Goal: Task Accomplishment & Management: Use online tool/utility

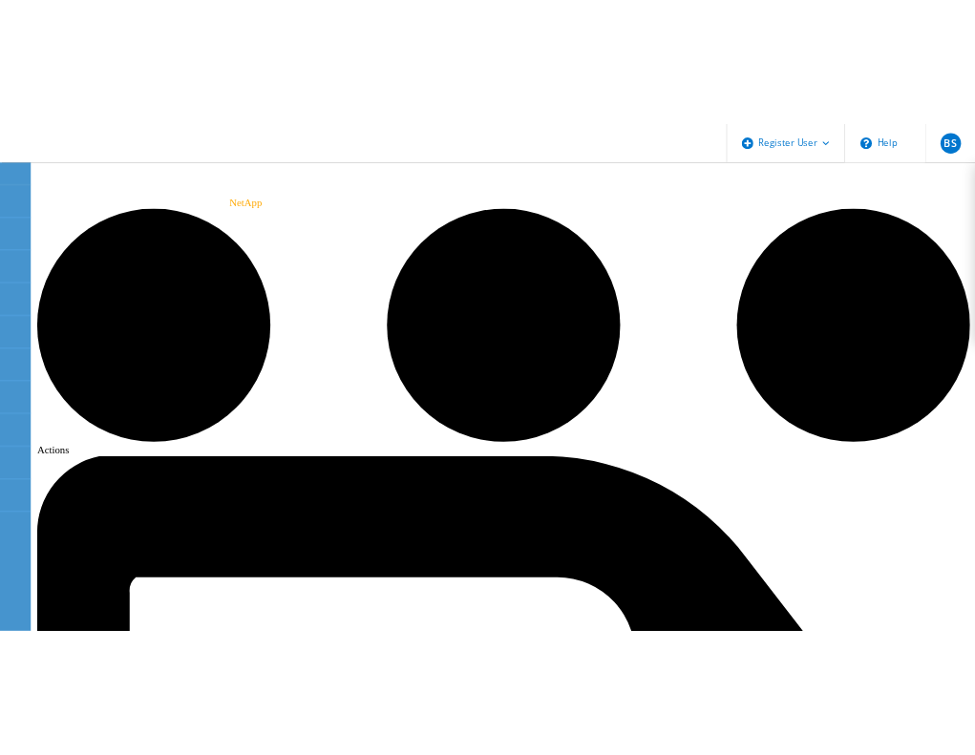
scroll to position [95, 0]
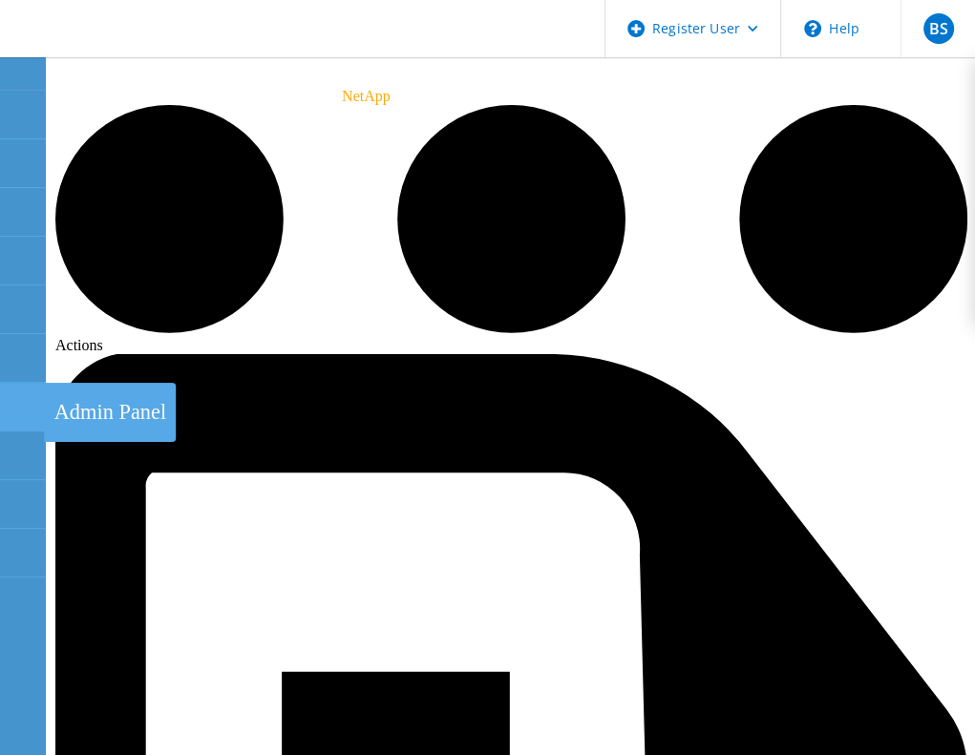
click at [15, 413] on div at bounding box center [22, 409] width 23 height 21
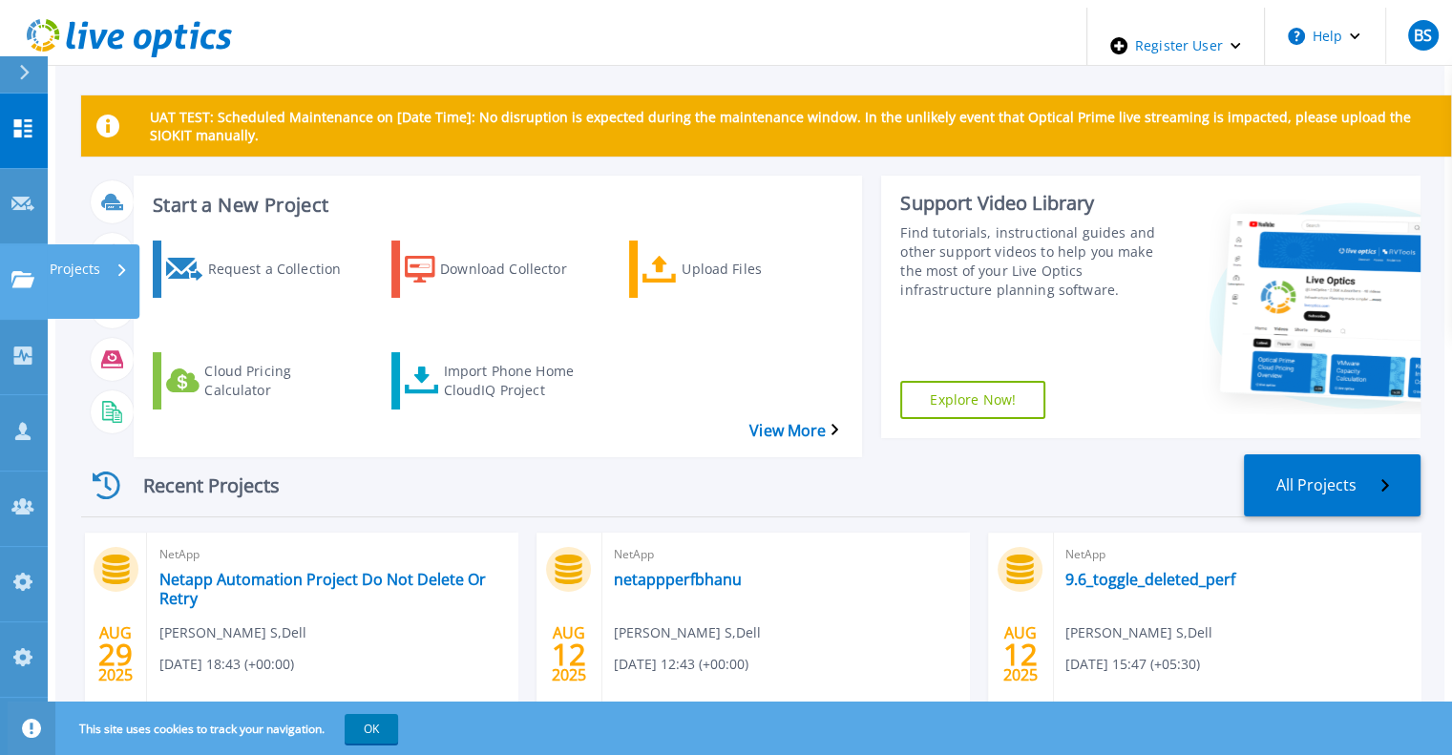
click at [21, 244] on link "Projects Projects" at bounding box center [24, 281] width 48 height 75
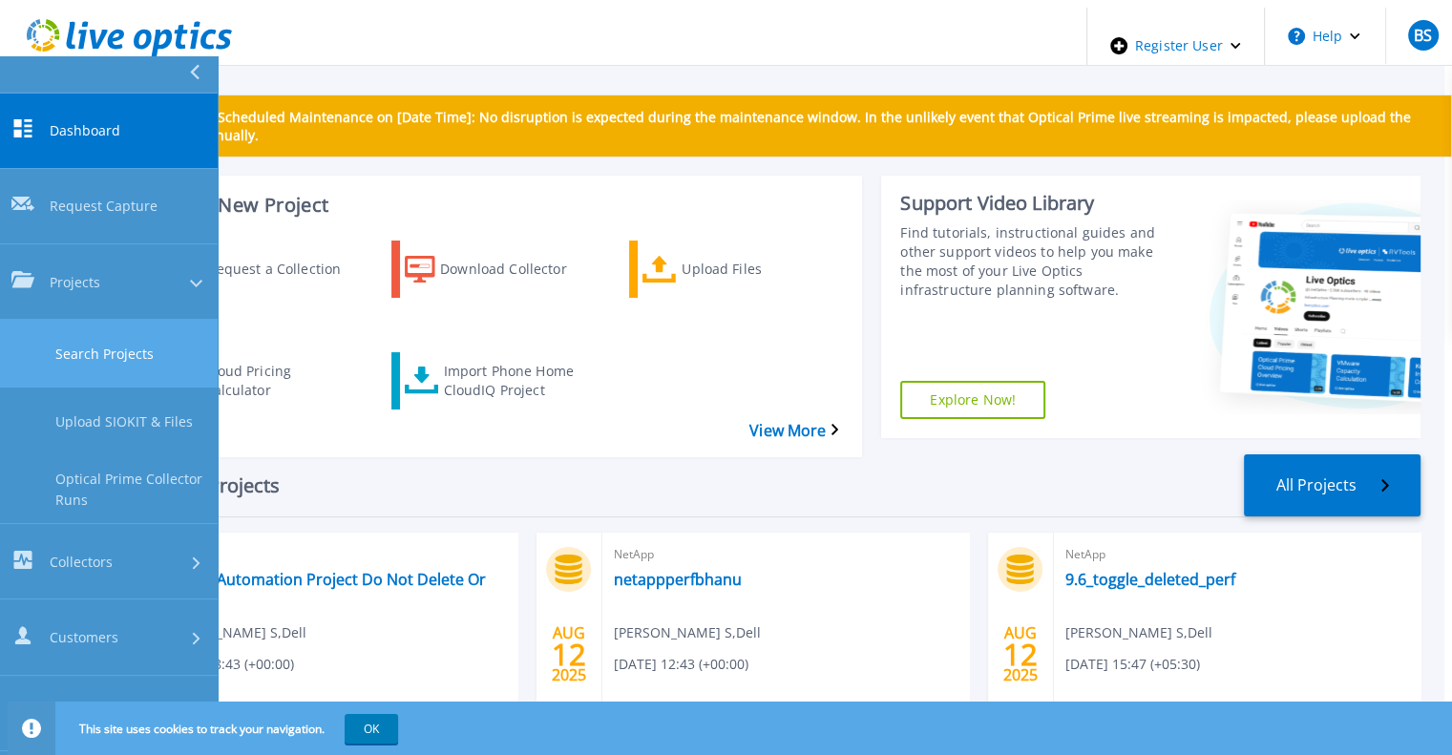
click at [42, 320] on link "Search Projects" at bounding box center [109, 354] width 218 height 68
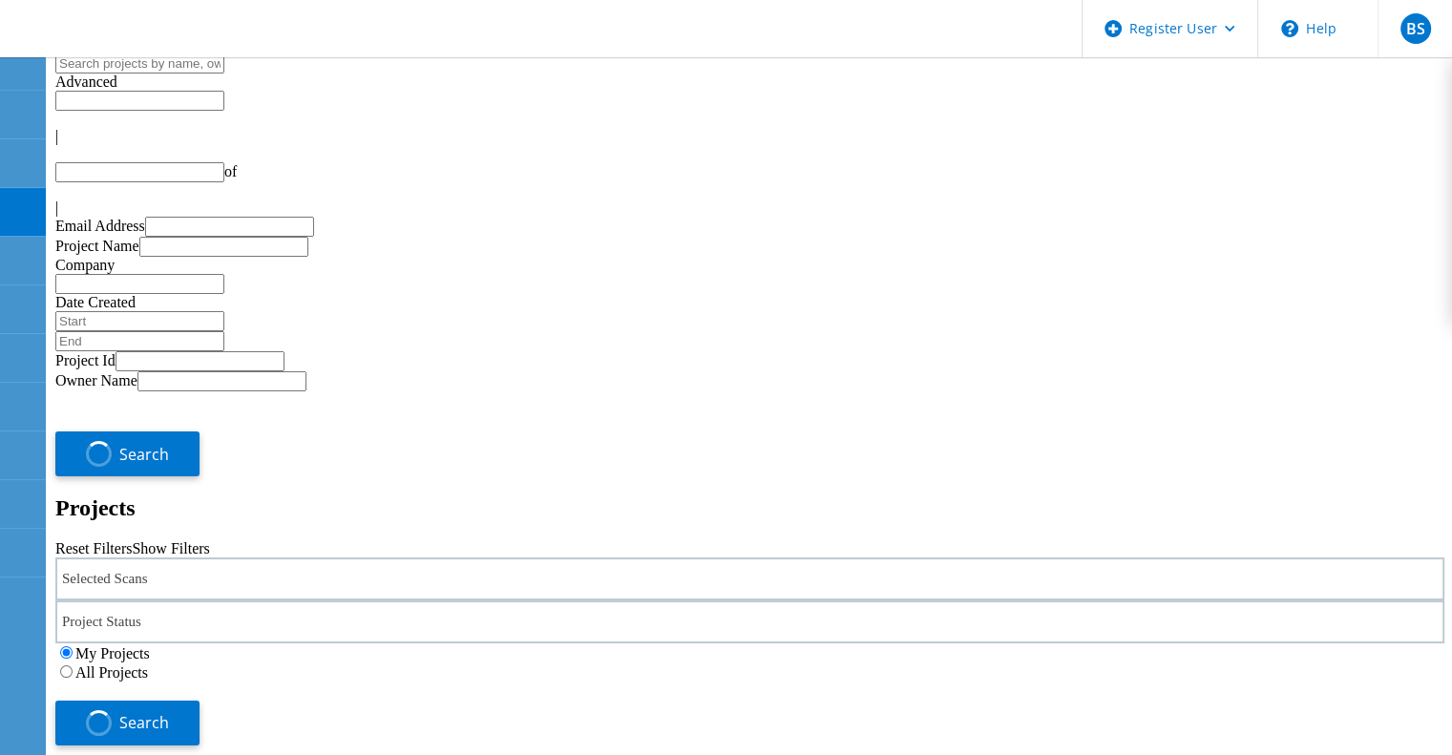
type input "1"
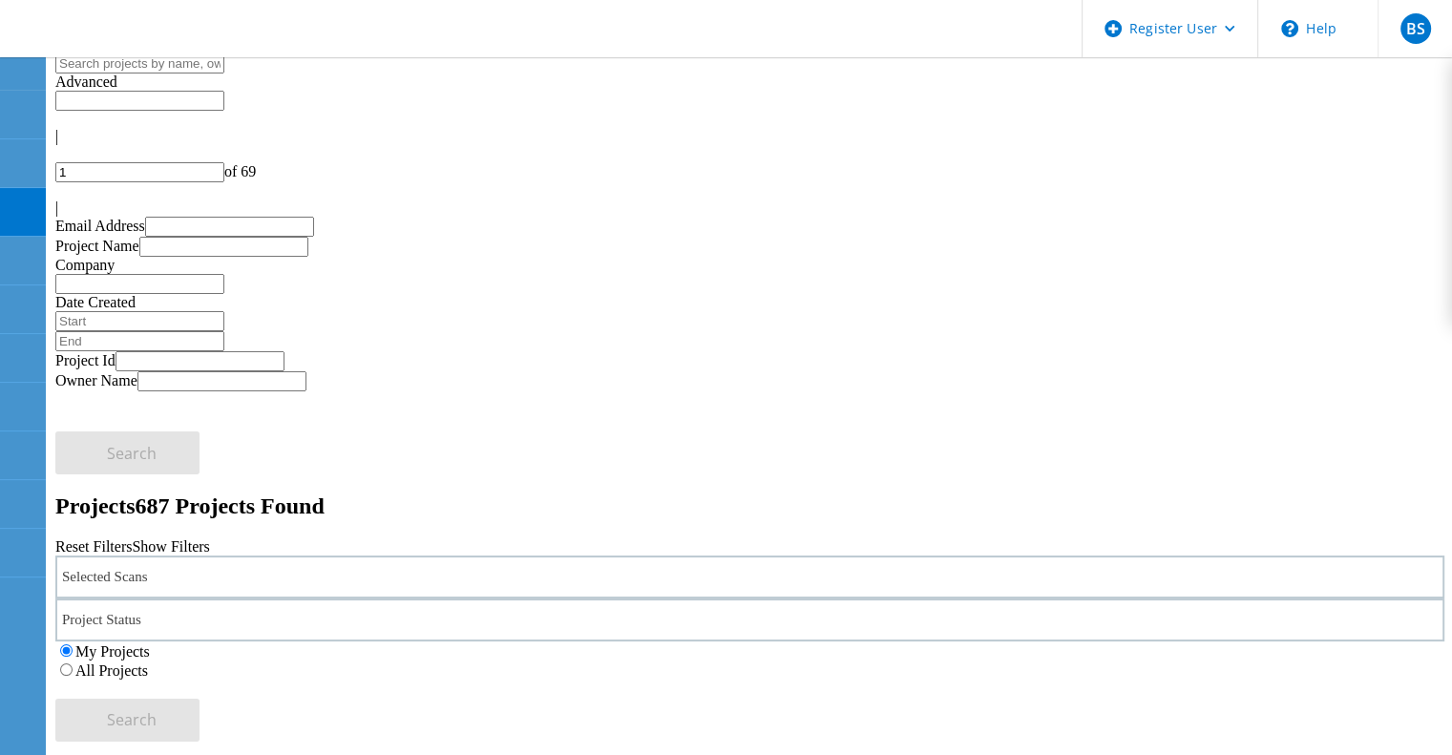
click at [370, 556] on div "Selected Scans" at bounding box center [749, 577] width 1389 height 43
click at [209, 516] on label "Isilon/PowerScale" at bounding box center [174, 524] width 111 height 16
click at [116, 517] on input "Isilon/PowerScale" at bounding box center [110, 523] width 12 height 12
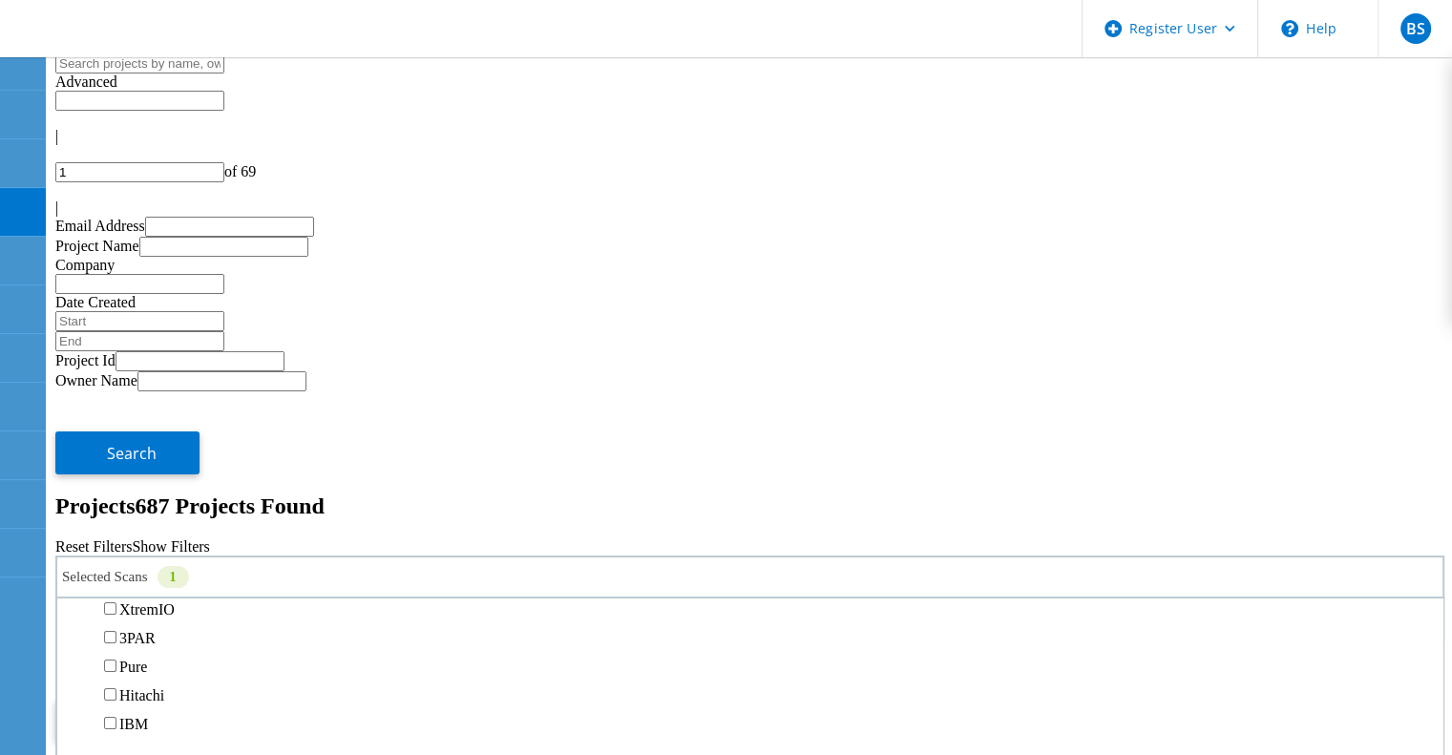
click at [148, 663] on label "All Projects" at bounding box center [111, 671] width 73 height 16
click at [73, 664] on input "All Projects" at bounding box center [66, 670] width 12 height 12
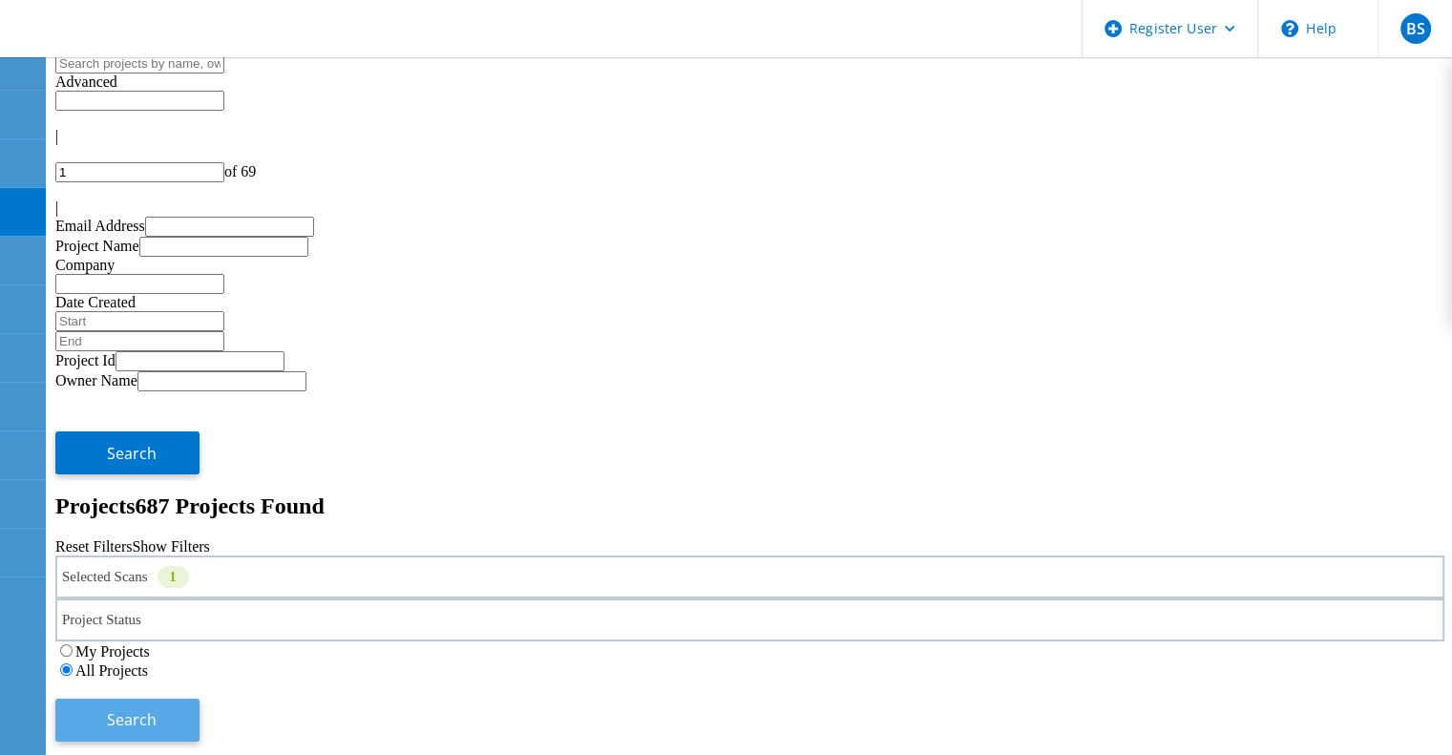
click at [200, 699] on button "Search" at bounding box center [127, 720] width 144 height 43
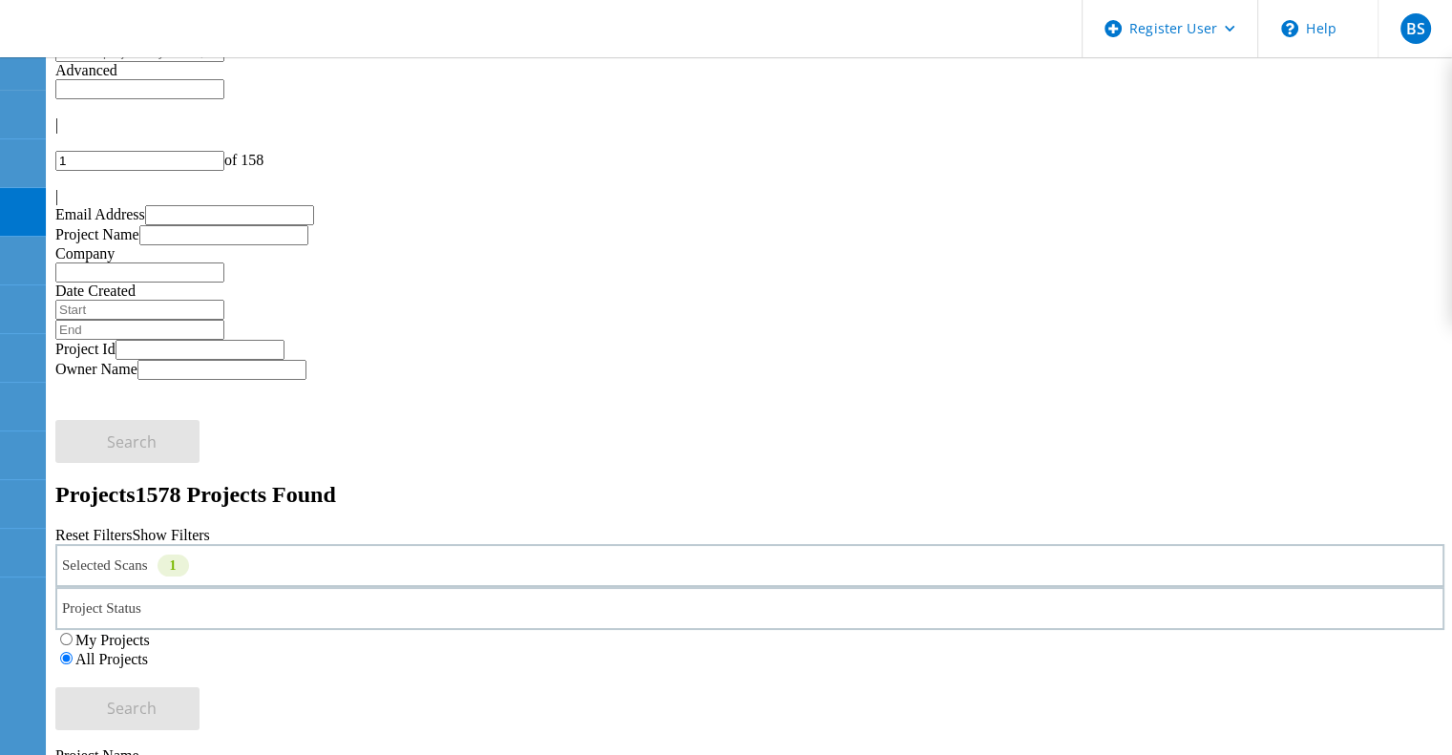
scroll to position [0, 0]
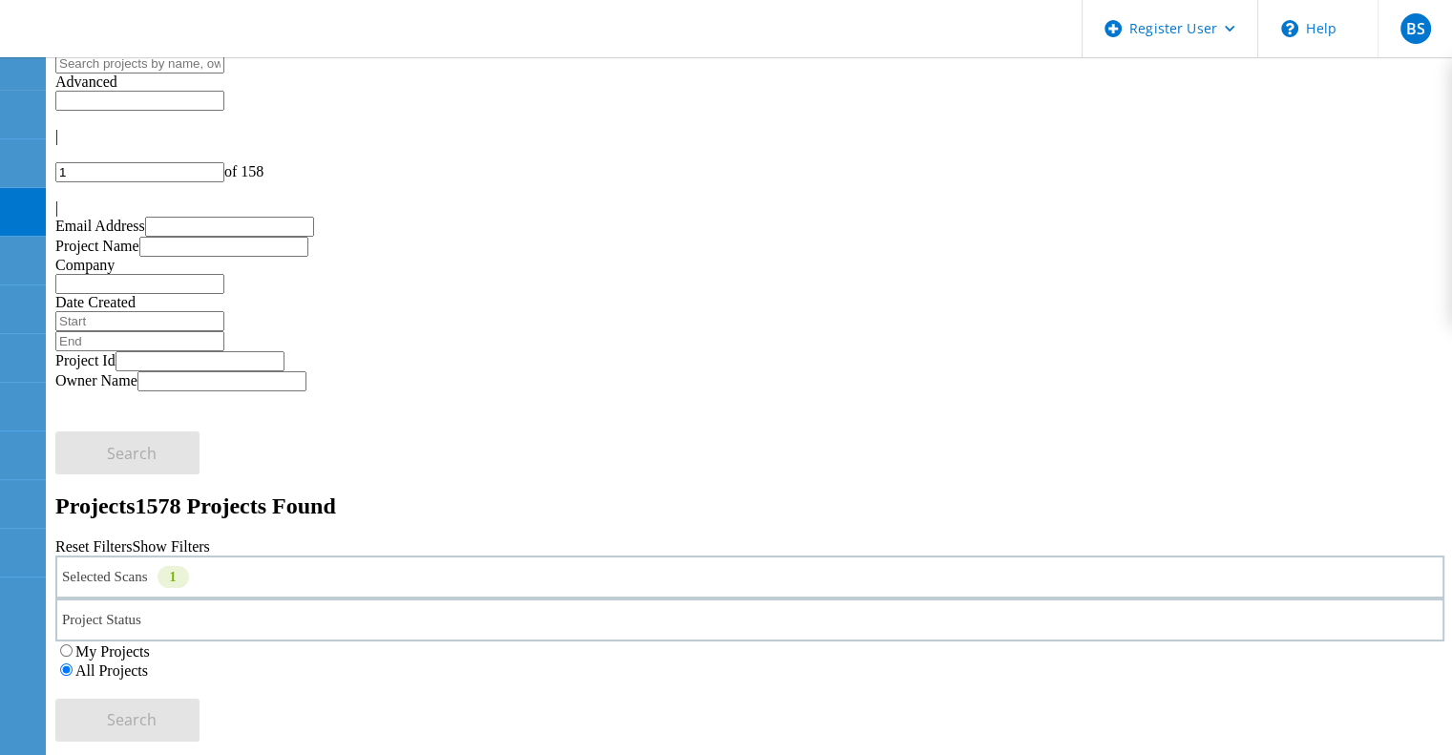
click at [178, 74] on input "text" at bounding box center [139, 63] width 169 height 20
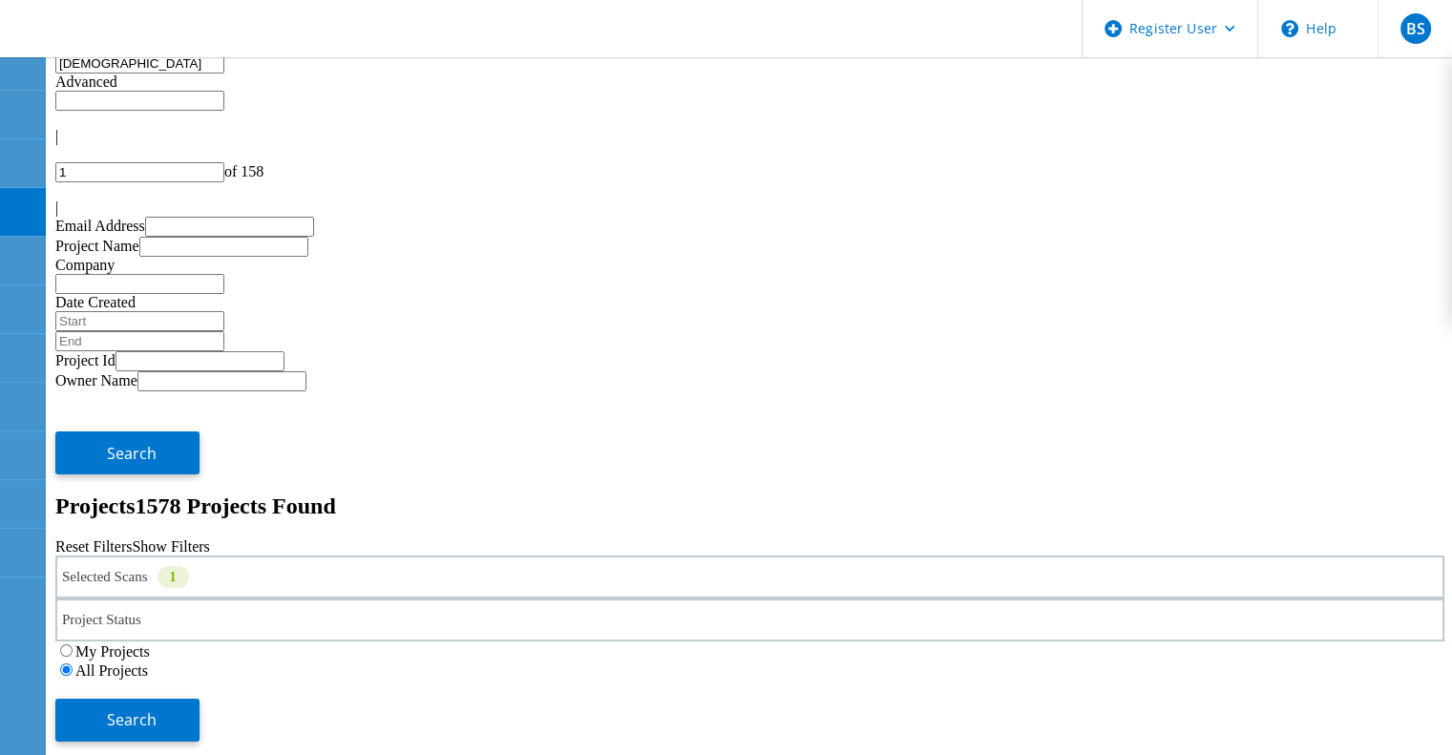
type input "jitesh"
